Goal: Task Accomplishment & Management: Use online tool/utility

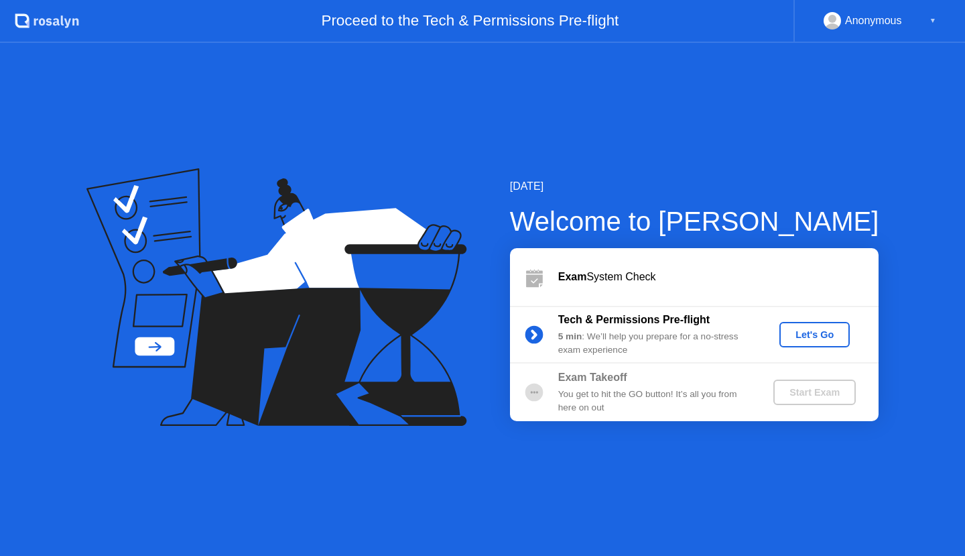
click at [797, 336] on div "Let's Go" at bounding box center [815, 334] width 60 height 11
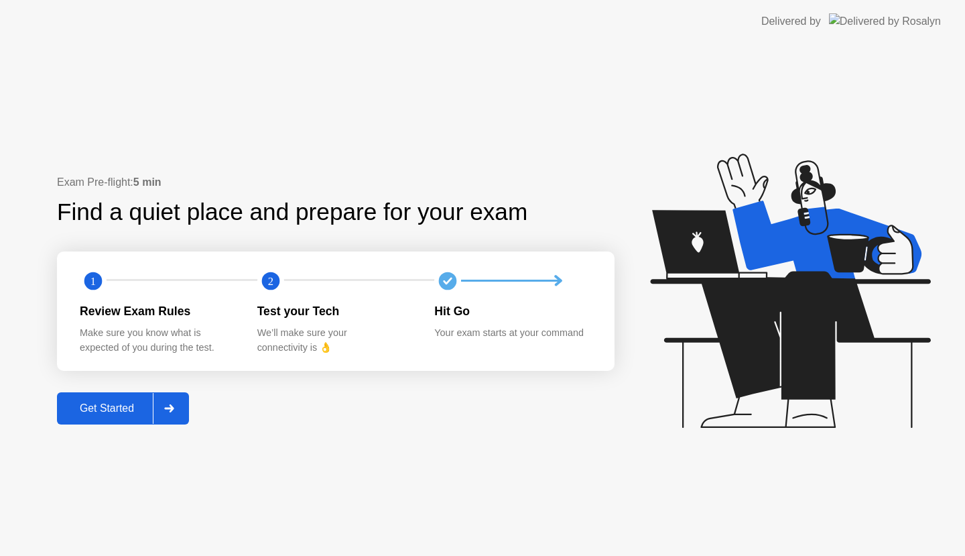
click at [128, 412] on div "Get Started" at bounding box center [107, 408] width 92 height 12
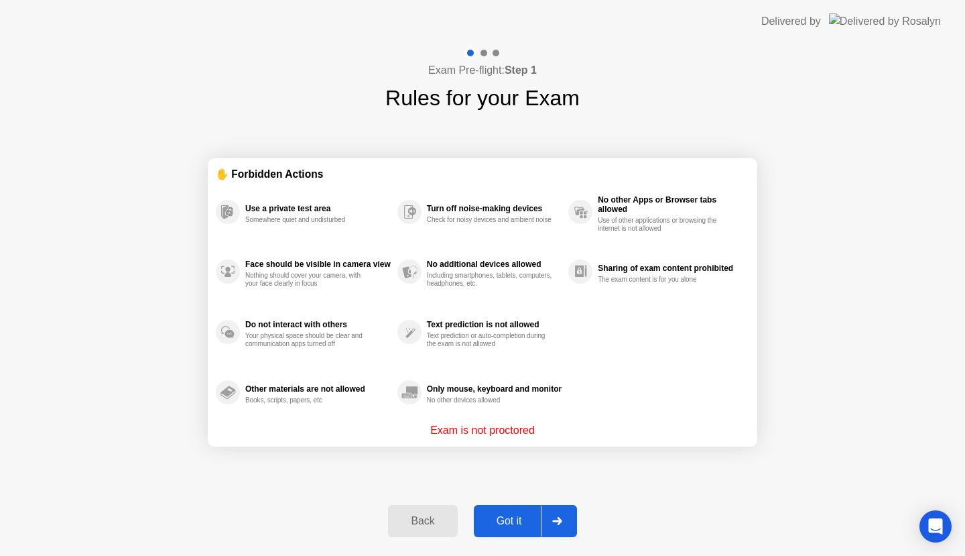
click at [522, 526] on div "Got it" at bounding box center [509, 521] width 63 height 12
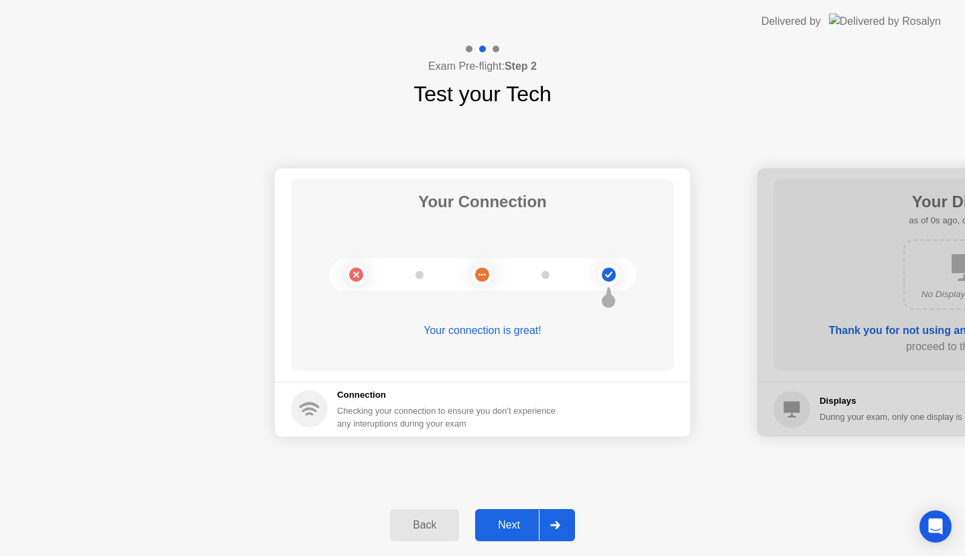
click at [525, 526] on div "Next" at bounding box center [509, 525] width 60 height 12
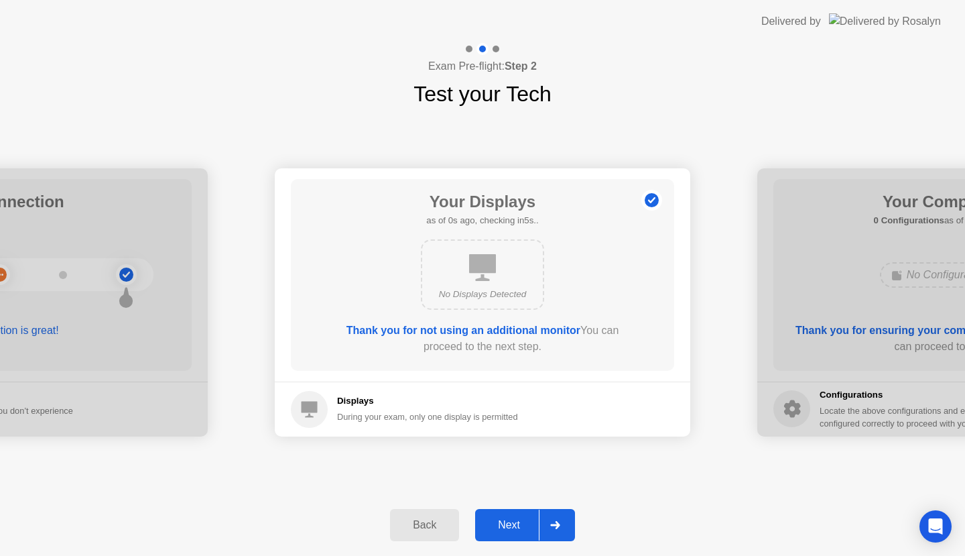
click at [525, 526] on div "Next" at bounding box center [509, 525] width 60 height 12
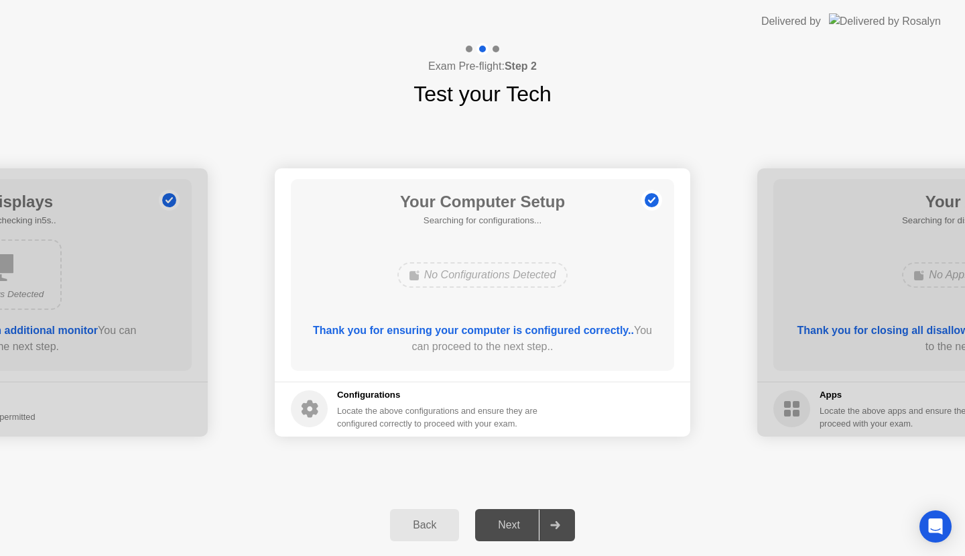
click at [525, 526] on div "Next" at bounding box center [509, 525] width 60 height 12
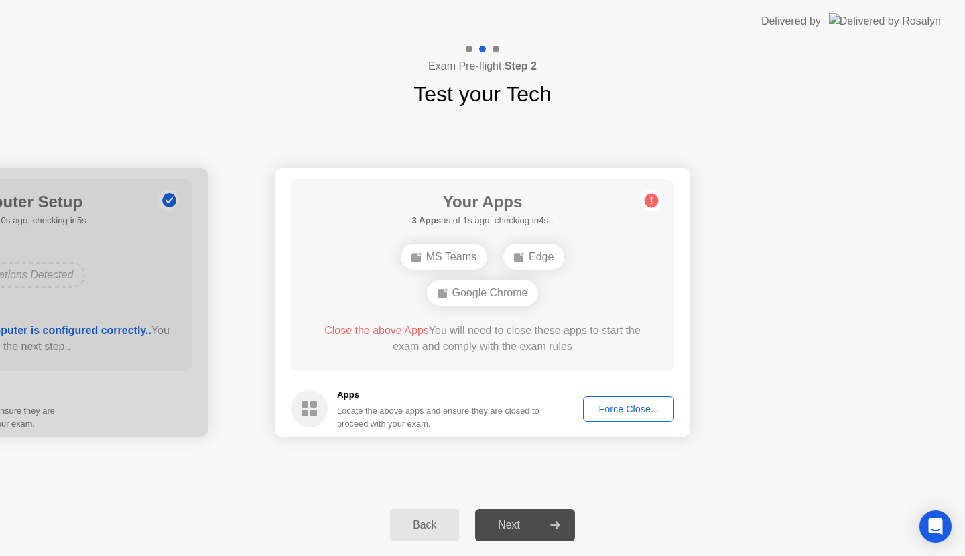
click at [629, 404] on div "Force Close..." at bounding box center [629, 409] width 82 height 11
click at [611, 409] on div "Force Close..." at bounding box center [629, 409] width 82 height 11
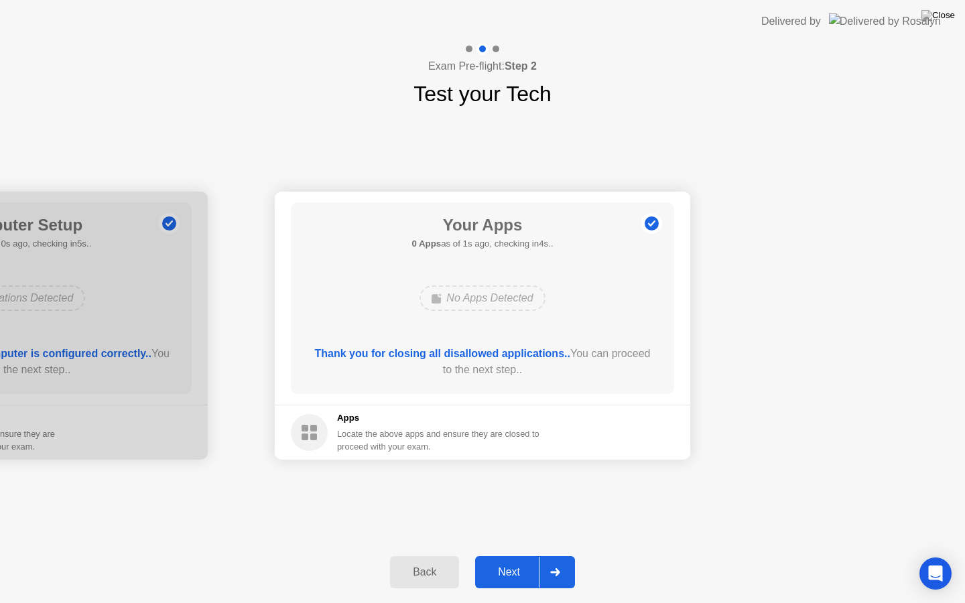
click at [518, 555] on div "Next" at bounding box center [509, 572] width 60 height 12
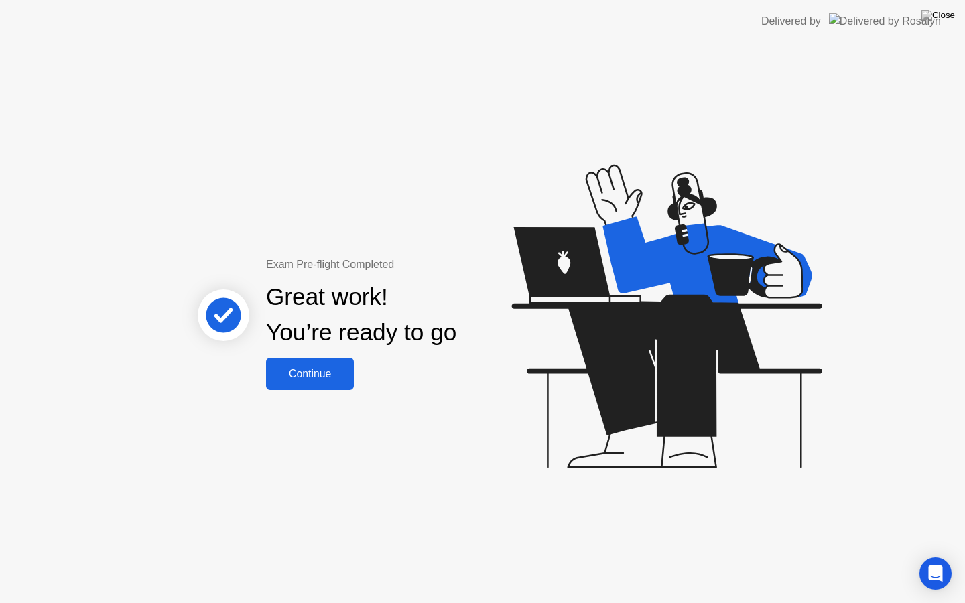
click at [319, 383] on button "Continue" at bounding box center [310, 374] width 88 height 32
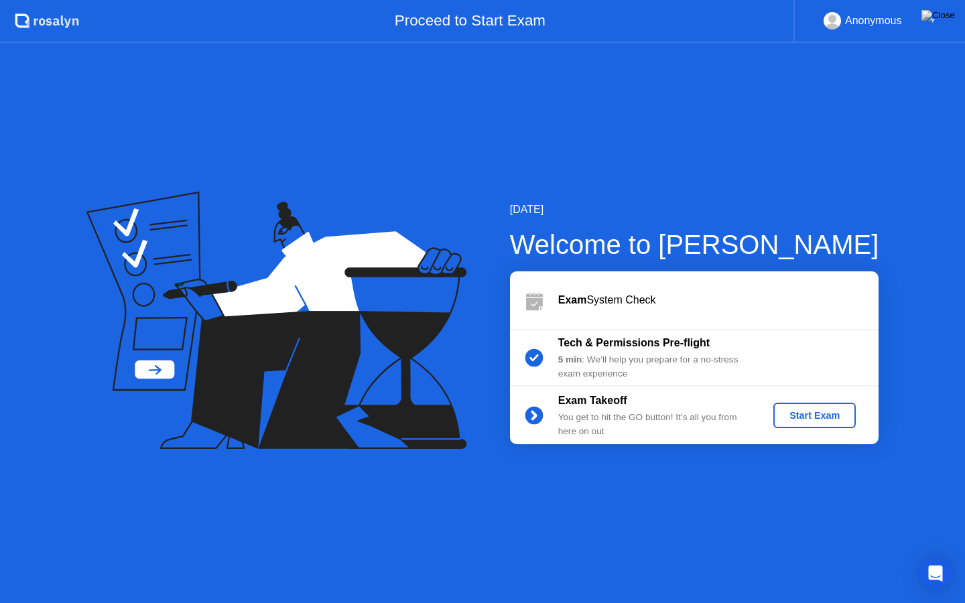
click at [803, 414] on div "Start Exam" at bounding box center [815, 415] width 72 height 11
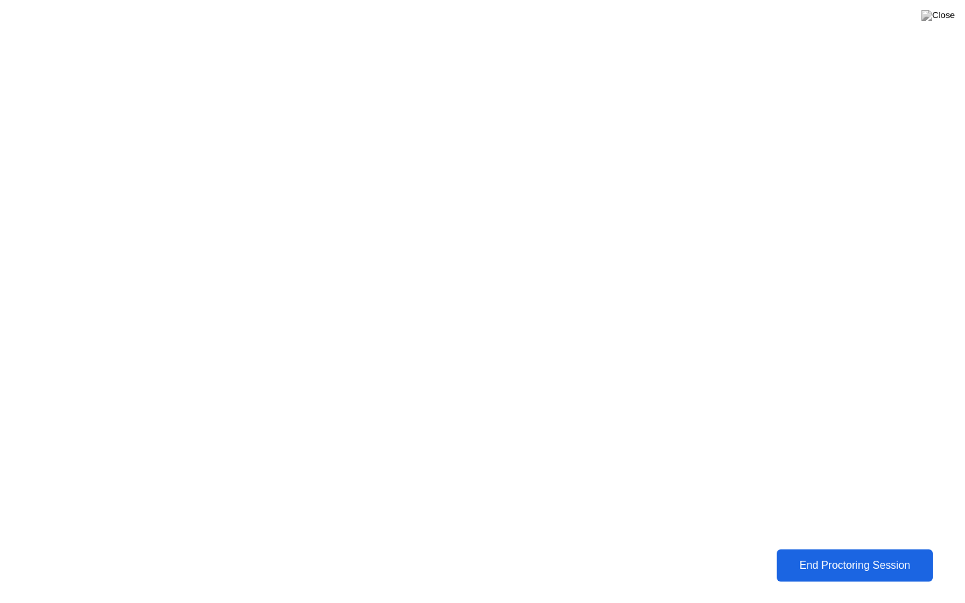
click at [816, 555] on div "End Proctoring Session" at bounding box center [855, 566] width 148 height 12
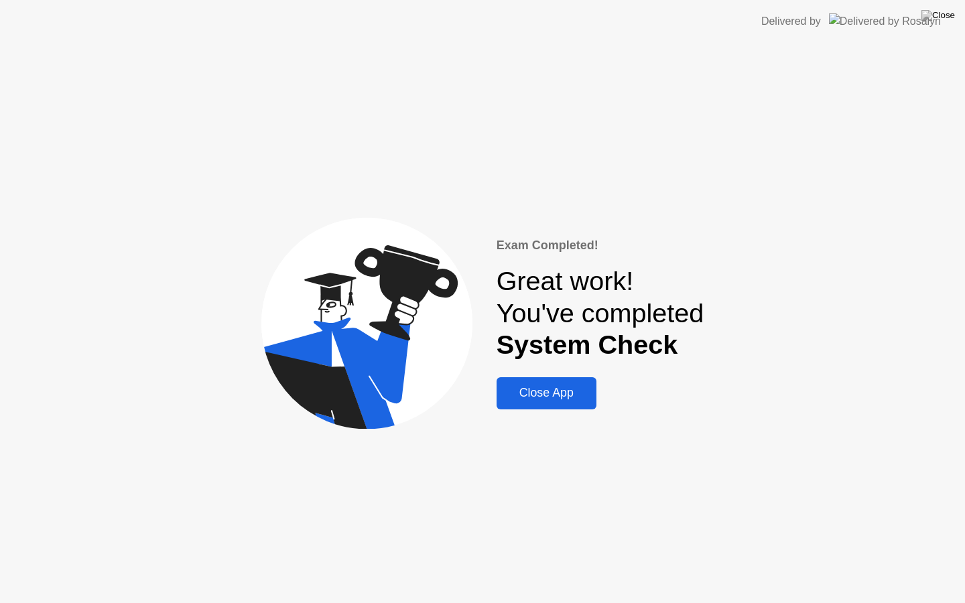
click at [539, 391] on div "Close App" at bounding box center [547, 393] width 92 height 14
